Goal: Communication & Community: Answer question/provide support

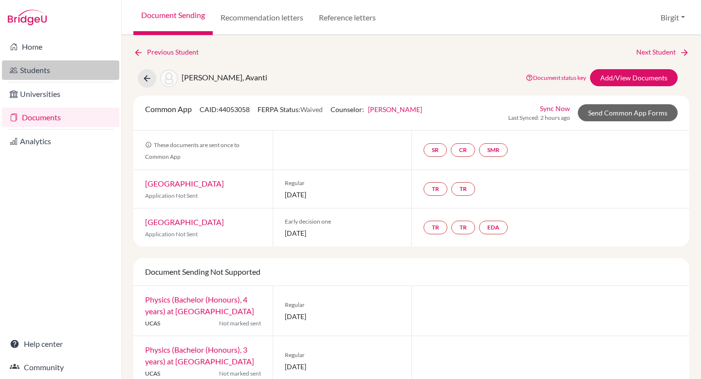
click at [24, 72] on link "Students" at bounding box center [60, 69] width 117 height 19
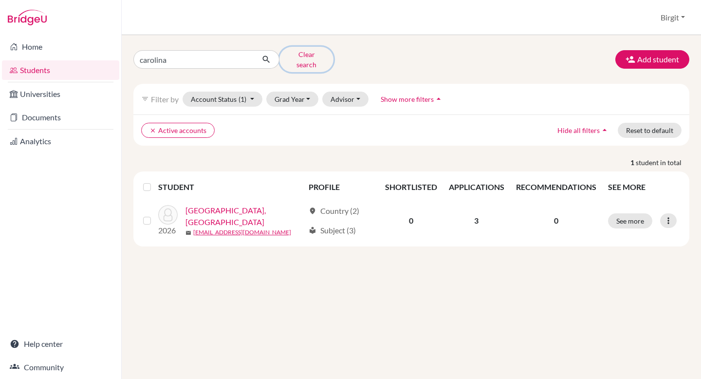
click at [303, 57] on button "Clear search" at bounding box center [307, 59] width 54 height 25
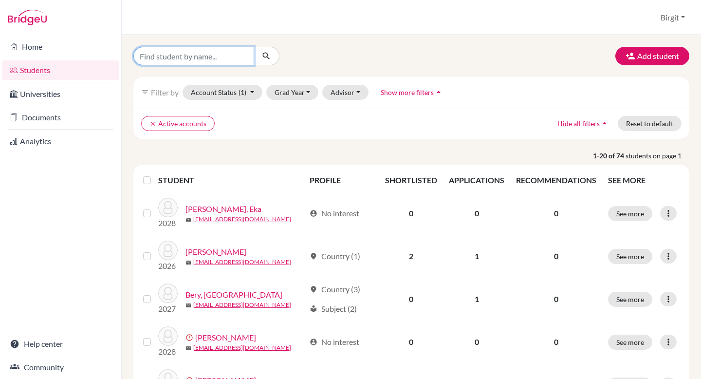
click at [241, 54] on input "Find student by name..." at bounding box center [193, 56] width 121 height 19
type input "tara"
click at [267, 54] on icon "submit" at bounding box center [267, 56] width 10 height 10
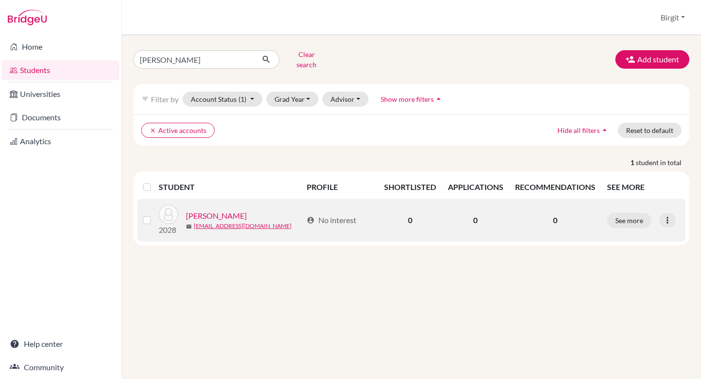
click at [155, 214] on label at bounding box center [155, 214] width 0 height 0
click at [0, 0] on input "checkbox" at bounding box center [0, 0] width 0 height 0
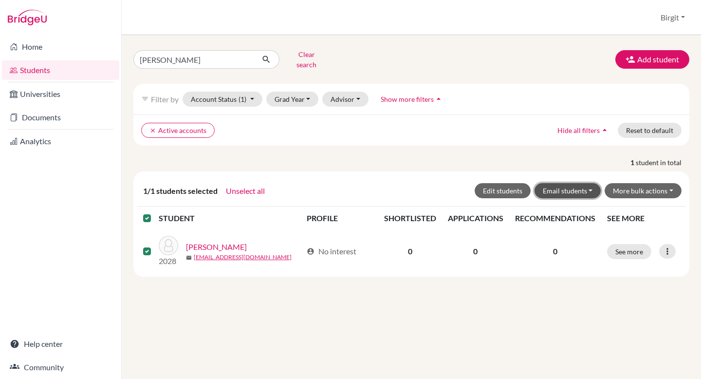
click at [586, 183] on button "Email students" at bounding box center [568, 190] width 67 height 15
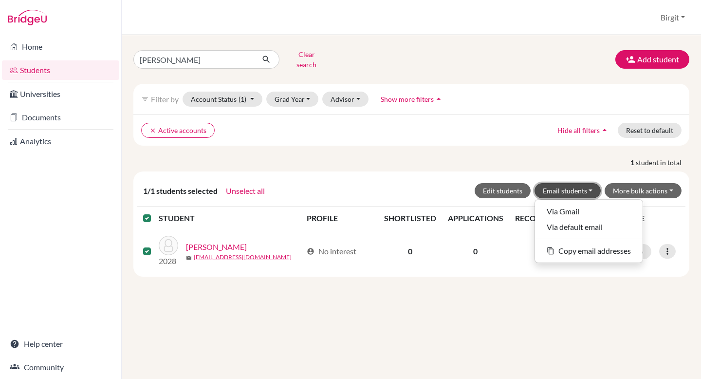
click at [586, 183] on button "Email students" at bounding box center [568, 190] width 67 height 15
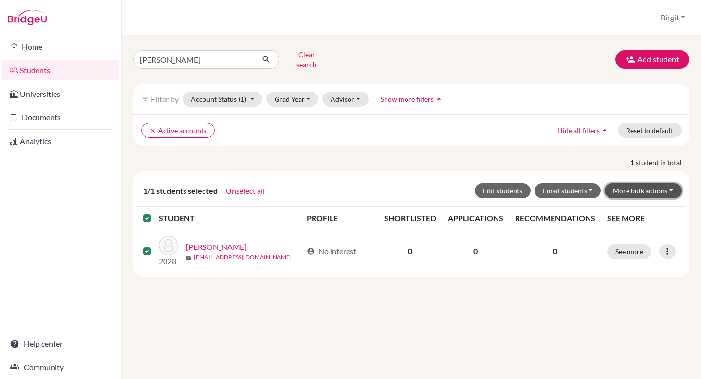
click at [631, 183] on button "More bulk actions" at bounding box center [643, 190] width 77 height 15
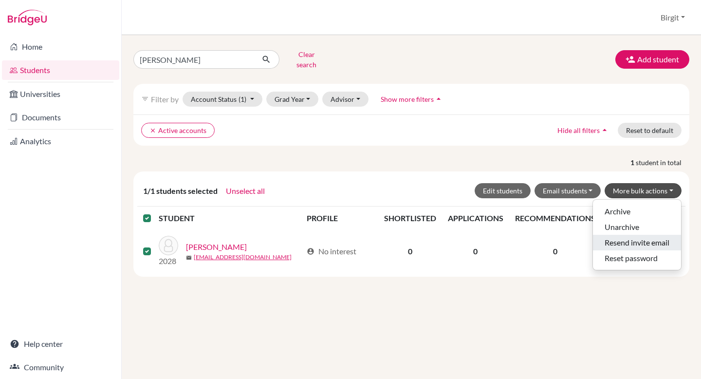
click at [630, 235] on button "Resend invite email" at bounding box center [637, 243] width 88 height 16
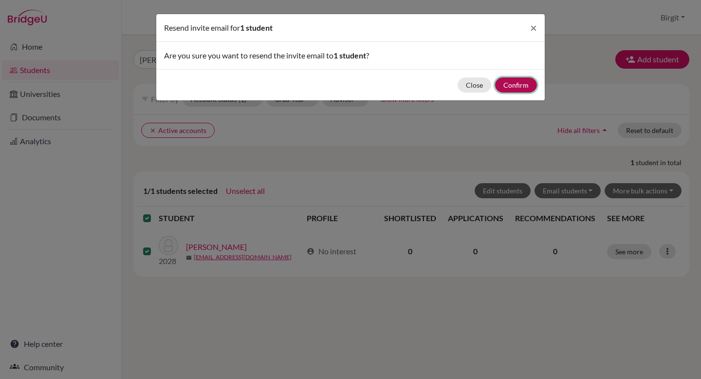
click at [517, 88] on button "Confirm" at bounding box center [516, 84] width 42 height 15
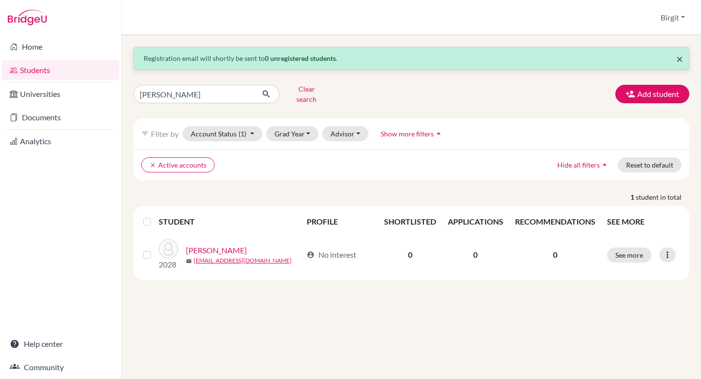
click at [680, 61] on span "×" at bounding box center [679, 59] width 7 height 14
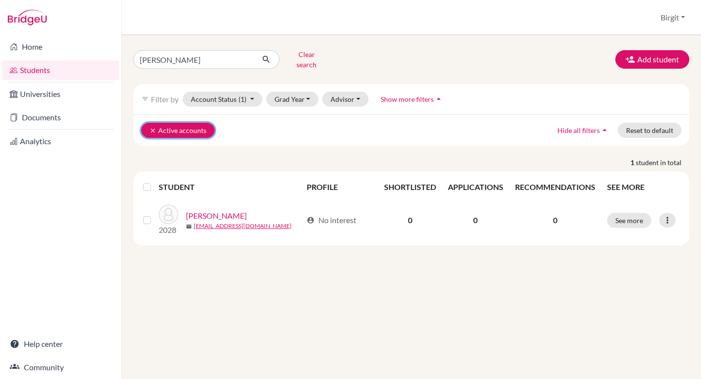
click at [156, 123] on button "clear Active accounts" at bounding box center [178, 130] width 74 height 15
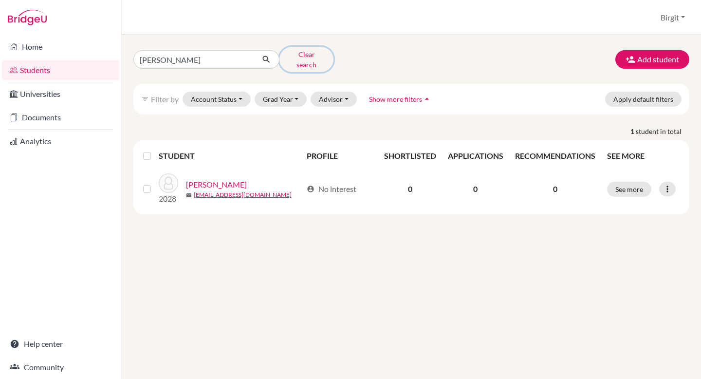
click at [309, 55] on button "Clear search" at bounding box center [307, 59] width 54 height 25
